Goal: Check status: Check status

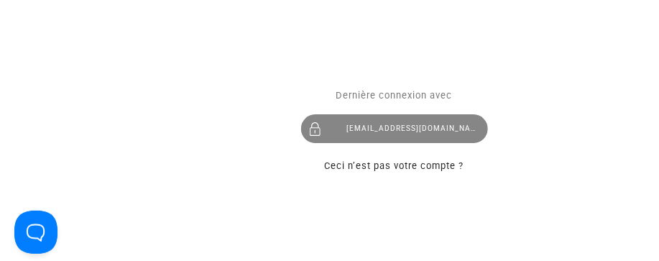
click at [438, 131] on div "[EMAIL_ADDRESS][DOMAIN_NAME]" at bounding box center [394, 128] width 187 height 29
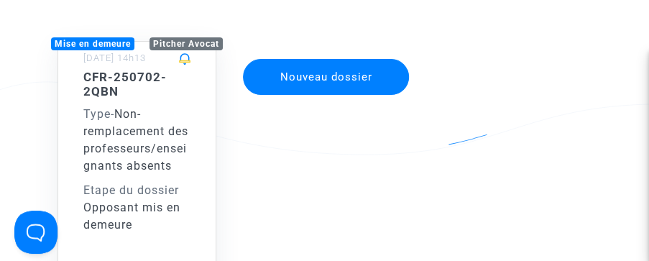
scroll to position [147, 0]
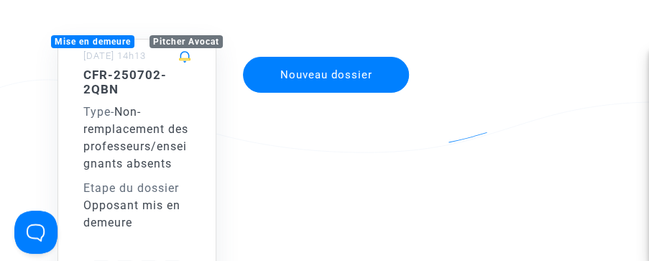
click at [182, 152] on span "Non-remplacement des professeurs/enseignants absents" at bounding box center [135, 137] width 105 height 65
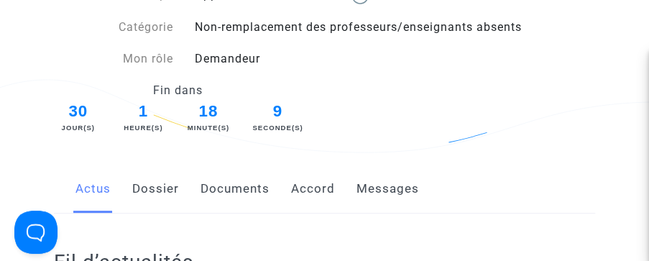
click at [325, 192] on link "Accord" at bounding box center [313, 188] width 44 height 47
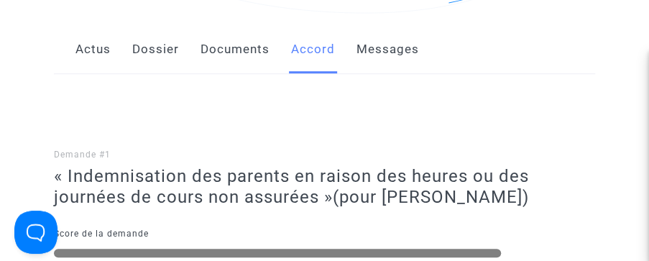
scroll to position [279, 0]
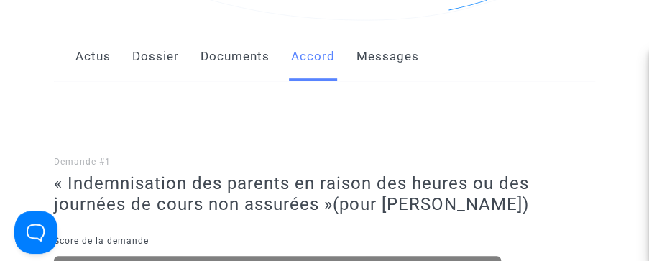
click at [96, 61] on link "Actus" at bounding box center [92, 56] width 35 height 47
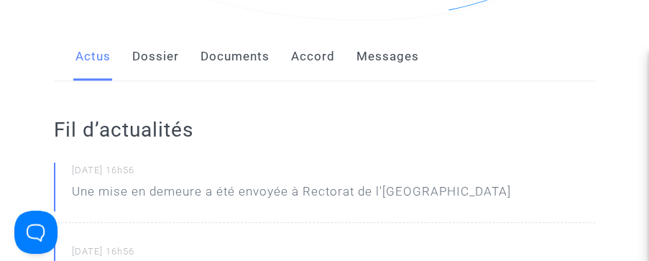
click at [321, 67] on link "Accord" at bounding box center [313, 56] width 44 height 47
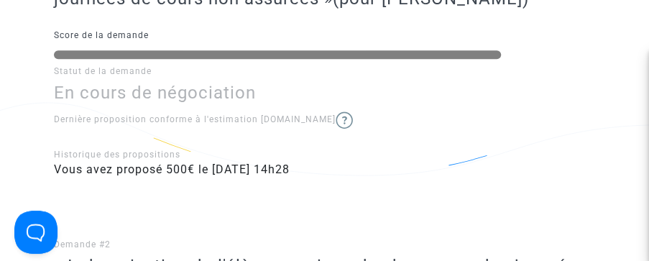
scroll to position [495, 0]
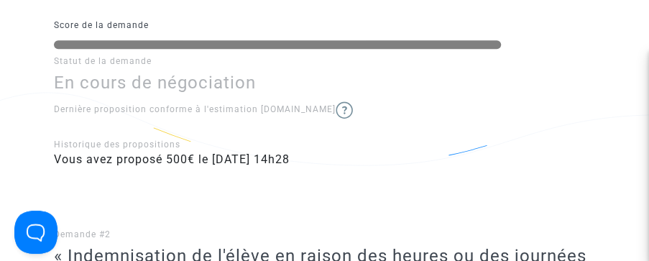
click at [337, 105] on img at bounding box center [343, 109] width 17 height 17
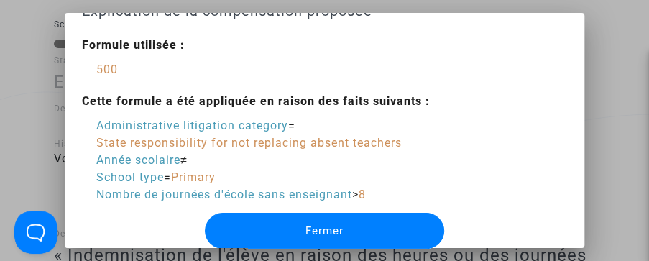
scroll to position [28, 0]
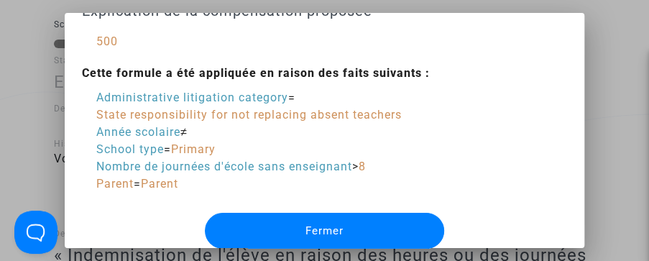
click at [361, 236] on button "Fermer" at bounding box center [324, 231] width 239 height 36
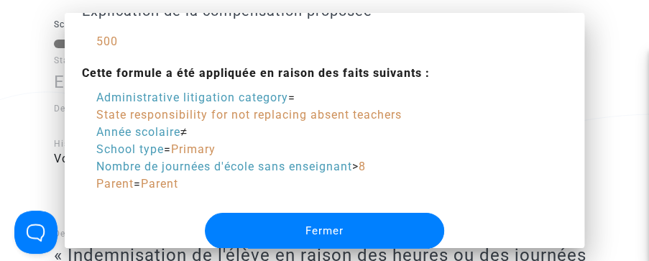
scroll to position [495, 0]
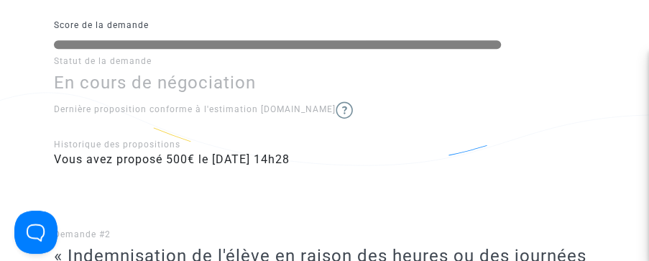
click at [254, 53] on p "Statut de la demande" at bounding box center [324, 61] width 541 height 18
